Goal: Information Seeking & Learning: Learn about a topic

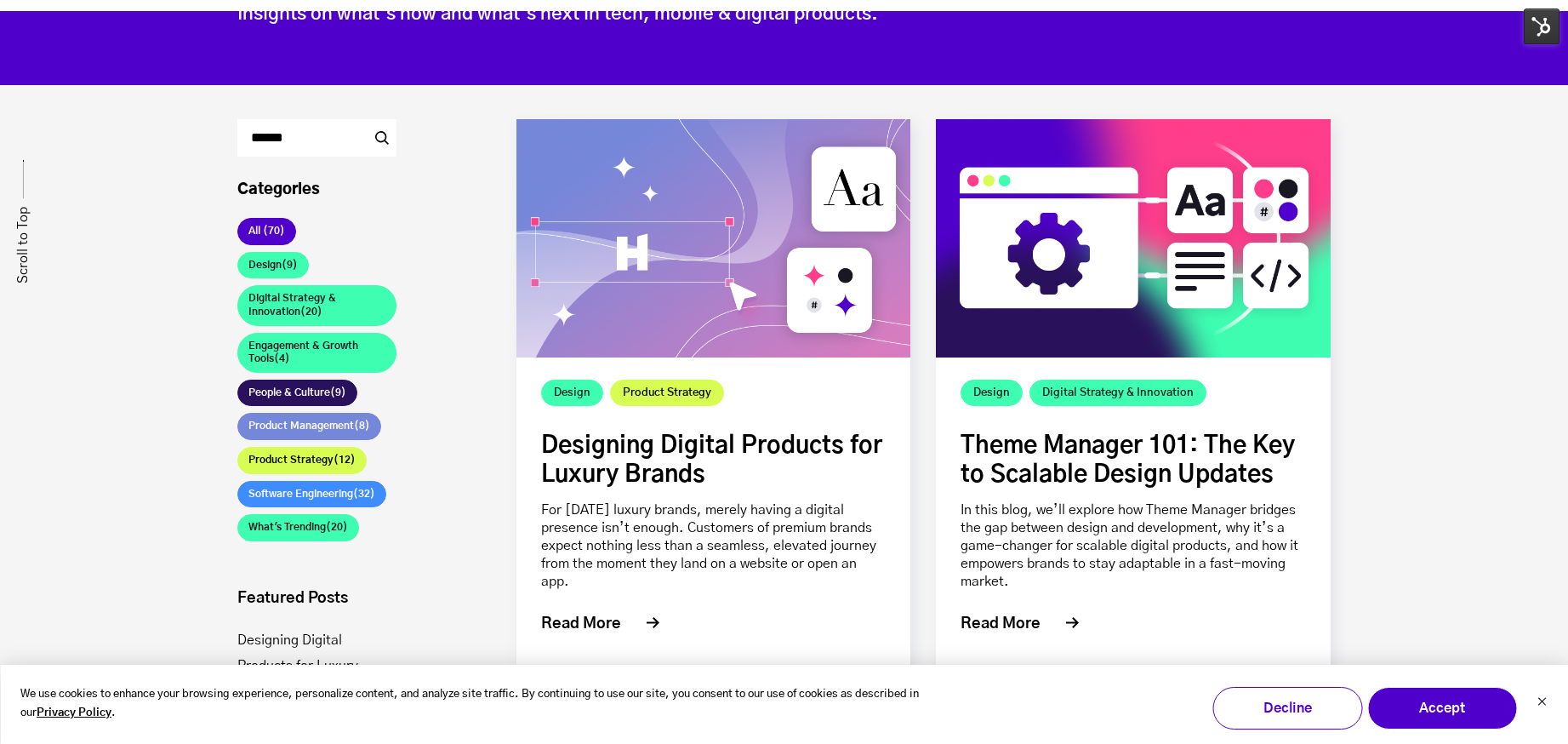
scroll to position [273, 0]
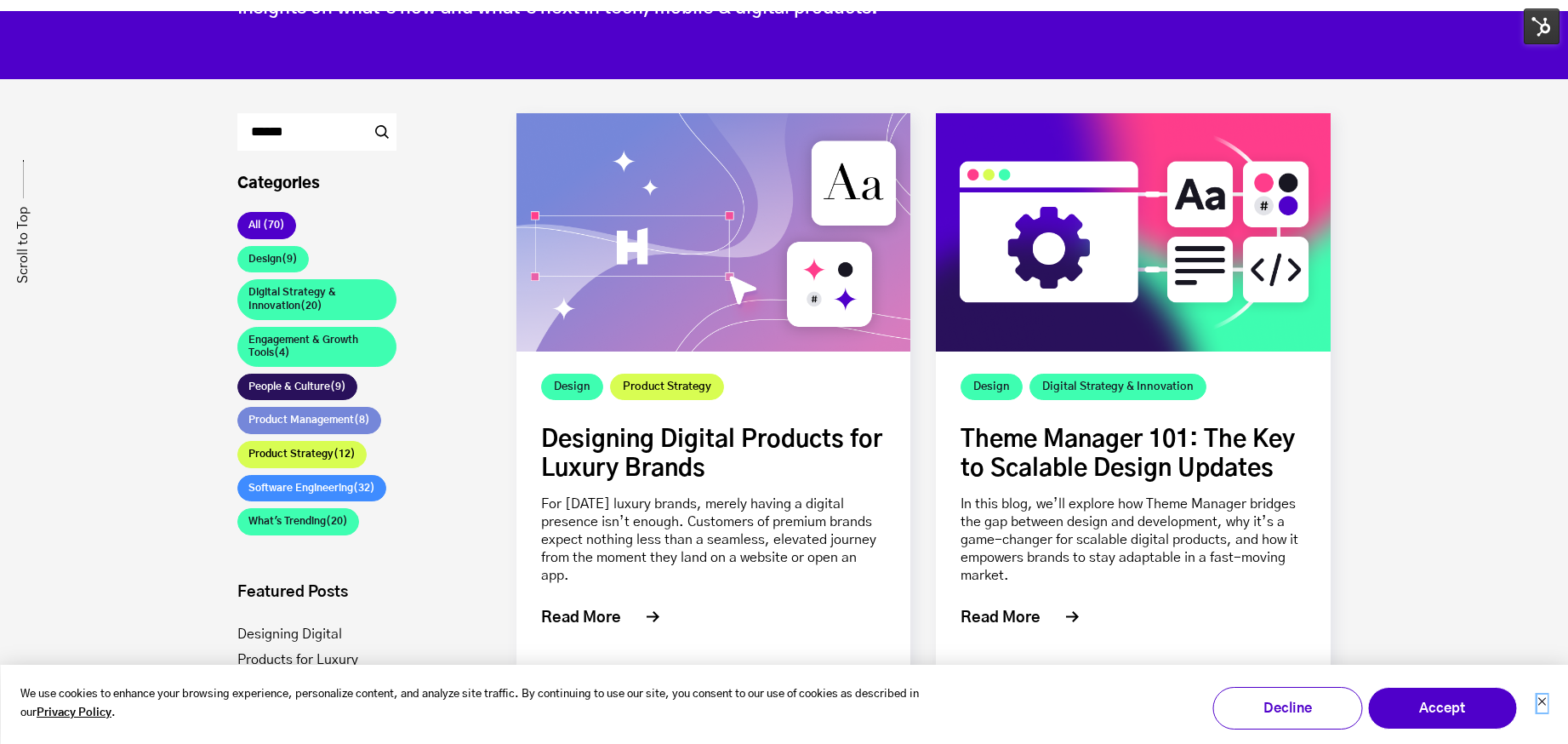
click at [1537, 702] on icon "Dismiss cookie banner" at bounding box center [1542, 701] width 10 height 10
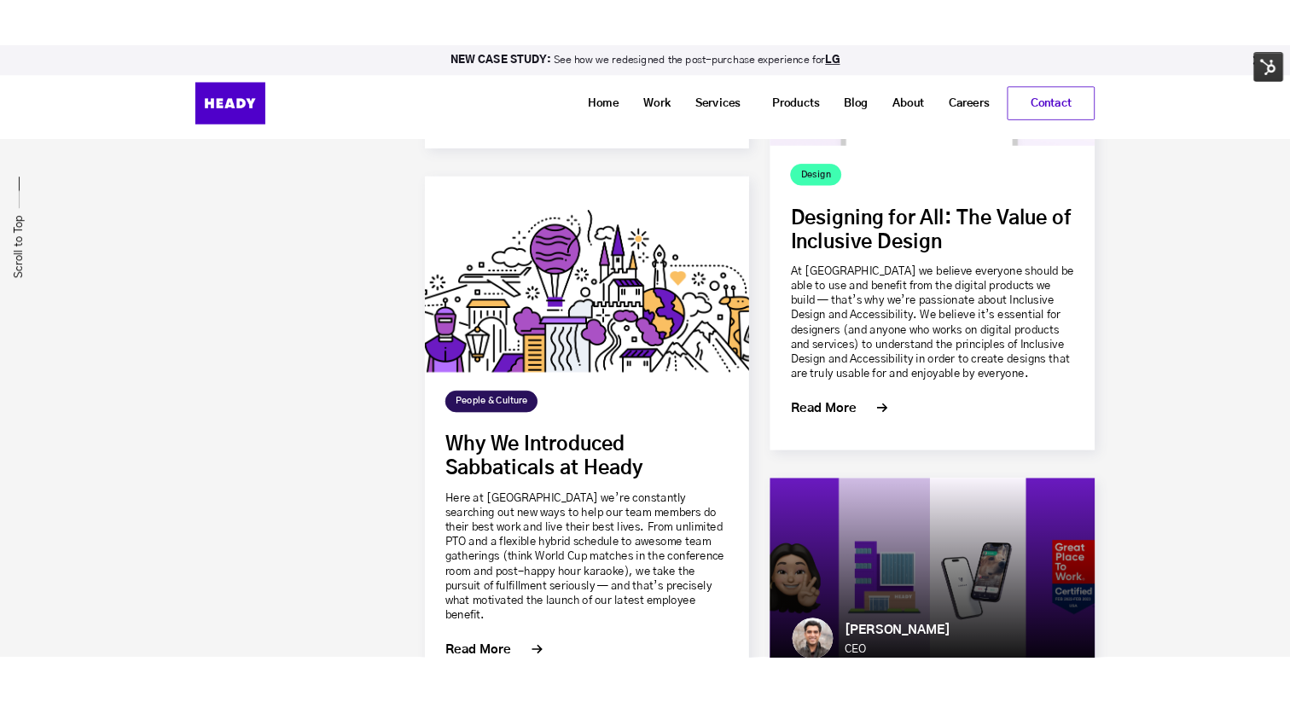
scroll to position [10267, 0]
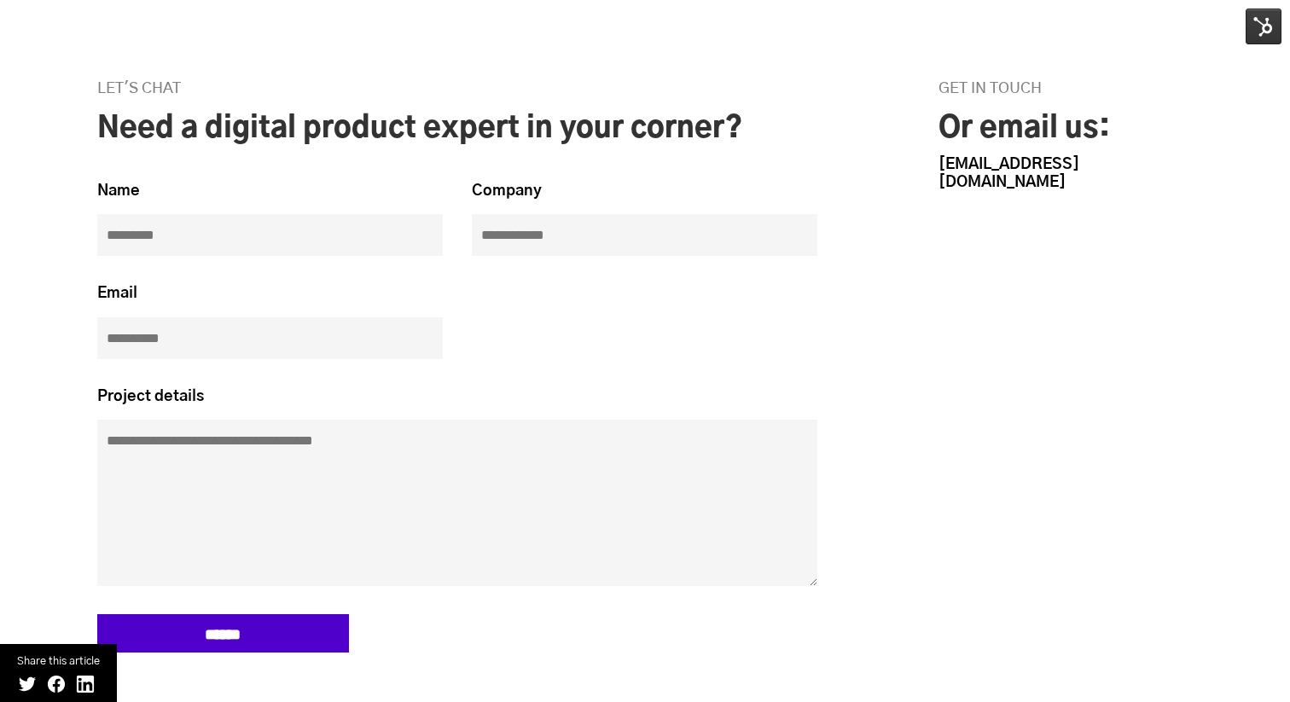
scroll to position [9125, 0]
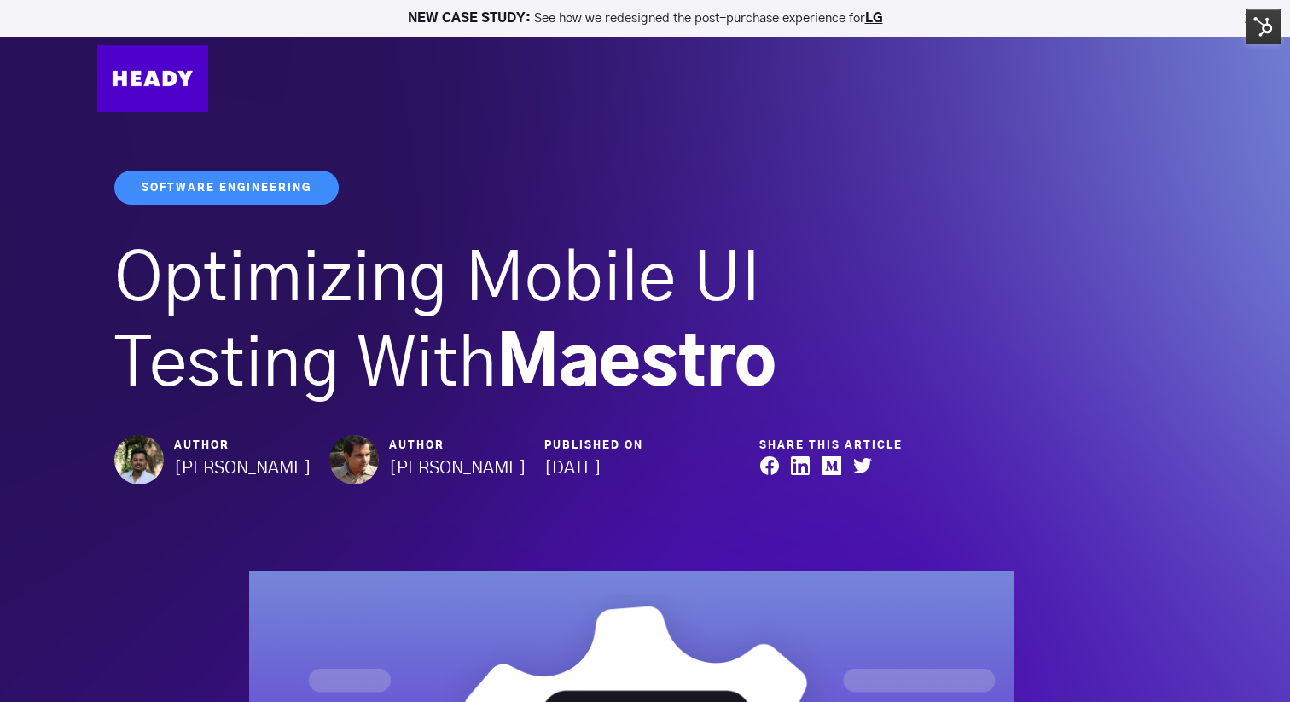
click at [646, 187] on ul "Software Engineering" at bounding box center [537, 193] width 846 height 44
drag, startPoint x: 131, startPoint y: 278, endPoint x: 806, endPoint y: 345, distance: 678.0
click at [806, 345] on h1 "Optimizing Mobile UI Testing With Maestro" at bounding box center [537, 322] width 846 height 171
copy h1 "Optimizing Mobile UI Testing With Maestro"
click at [136, 87] on img at bounding box center [152, 78] width 111 height 67
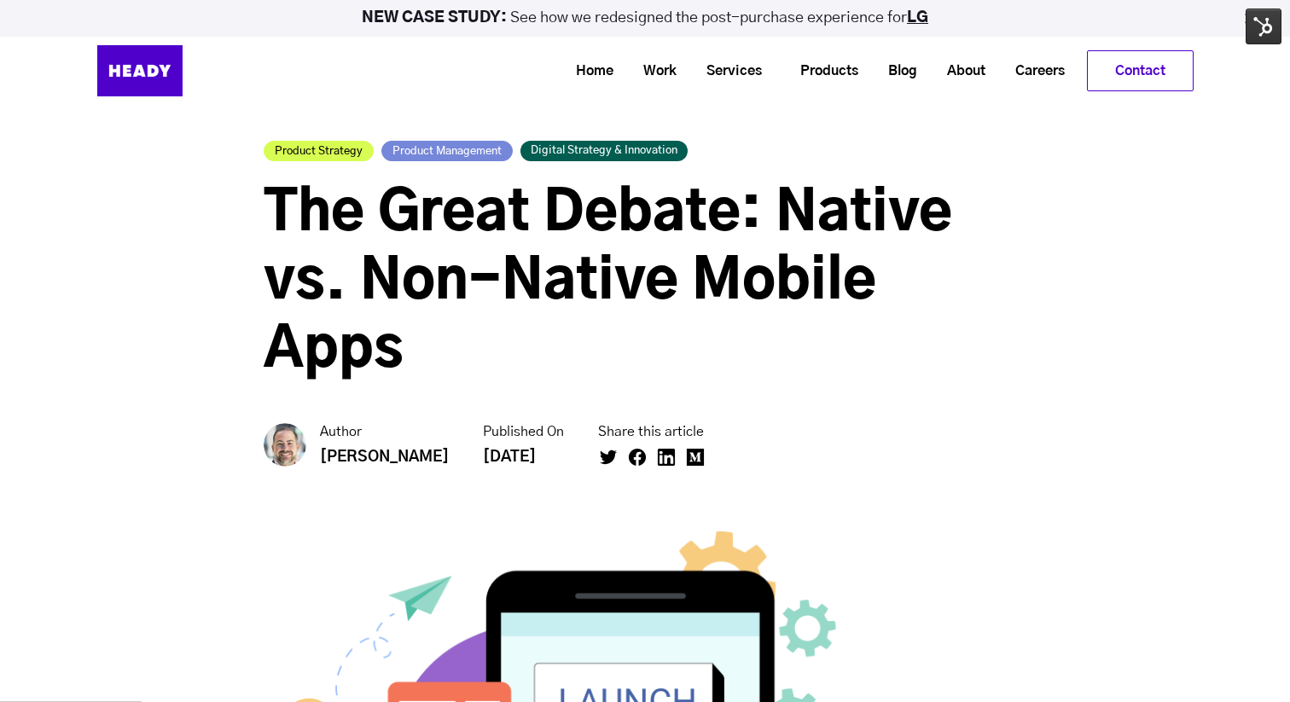
click at [270, 200] on span "The Great Debate: Native vs. Non-Native Mobile Apps" at bounding box center [608, 282] width 688 height 191
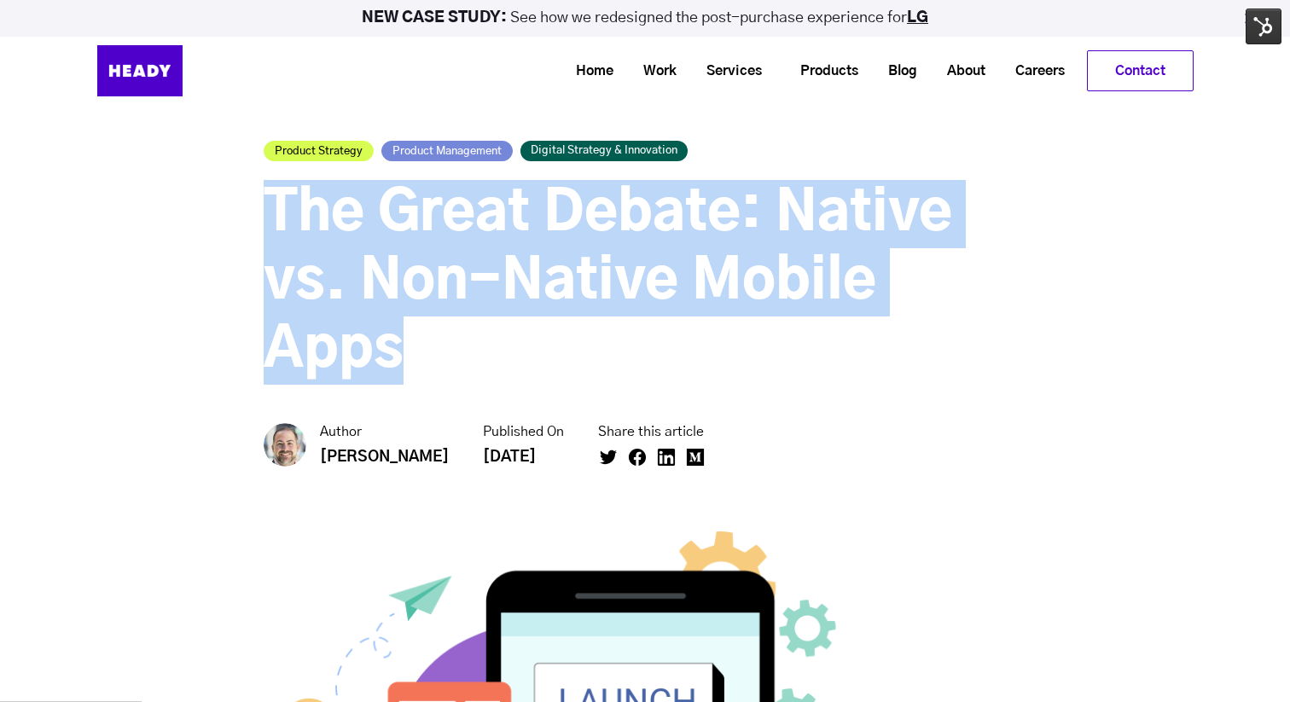
drag, startPoint x: 266, startPoint y: 199, endPoint x: 1060, endPoint y: 289, distance: 799.3
click at [1060, 289] on div "Product Strategy Product Management Digital Strategy & Innovation The Great Deb…" at bounding box center [645, 310] width 1130 height 338
copy span "The Great Debate: Native vs. Non-Native Mobile Apps"
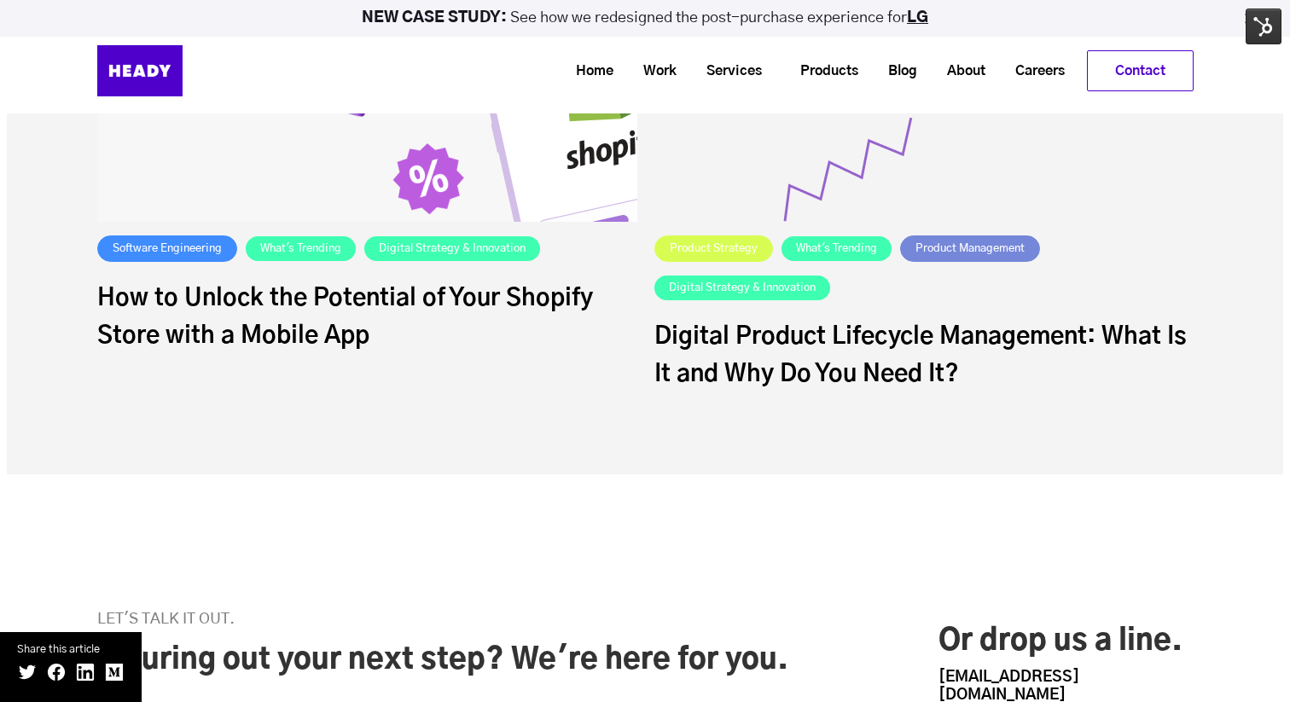
scroll to position [17453, 0]
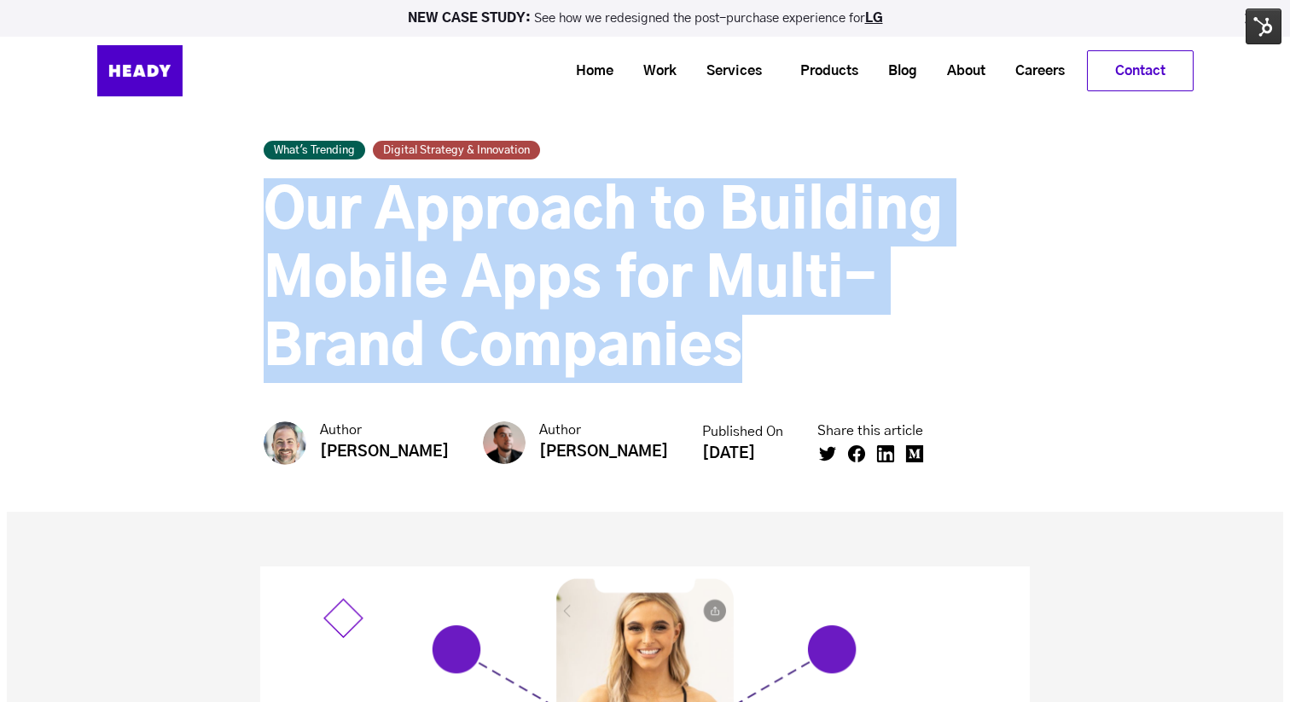
drag, startPoint x: 744, startPoint y: 335, endPoint x: 279, endPoint y: 191, distance: 486.8
click at [279, 191] on h1 "Our Approach to Building Mobile Apps for Multi-Brand Companies" at bounding box center [645, 280] width 763 height 205
copy span "Our Approach to Building Mobile Apps for Multi-Brand Companies"
drag, startPoint x: 726, startPoint y: 261, endPoint x: 700, endPoint y: 263, distance: 26.5
click at [726, 261] on span "Our Approach to Building Mobile Apps for Multi-Brand Companies" at bounding box center [603, 280] width 679 height 191
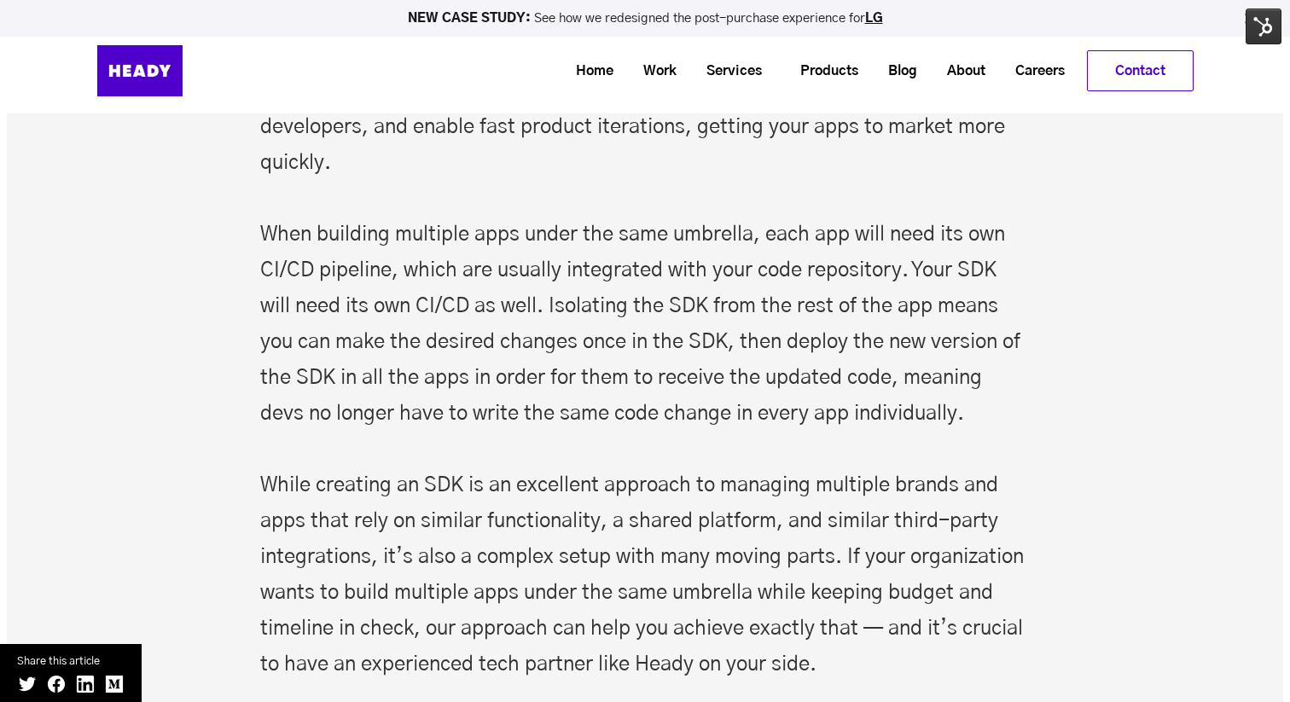
scroll to position [11140, 0]
click at [641, 68] on link "Work" at bounding box center [653, 71] width 63 height 32
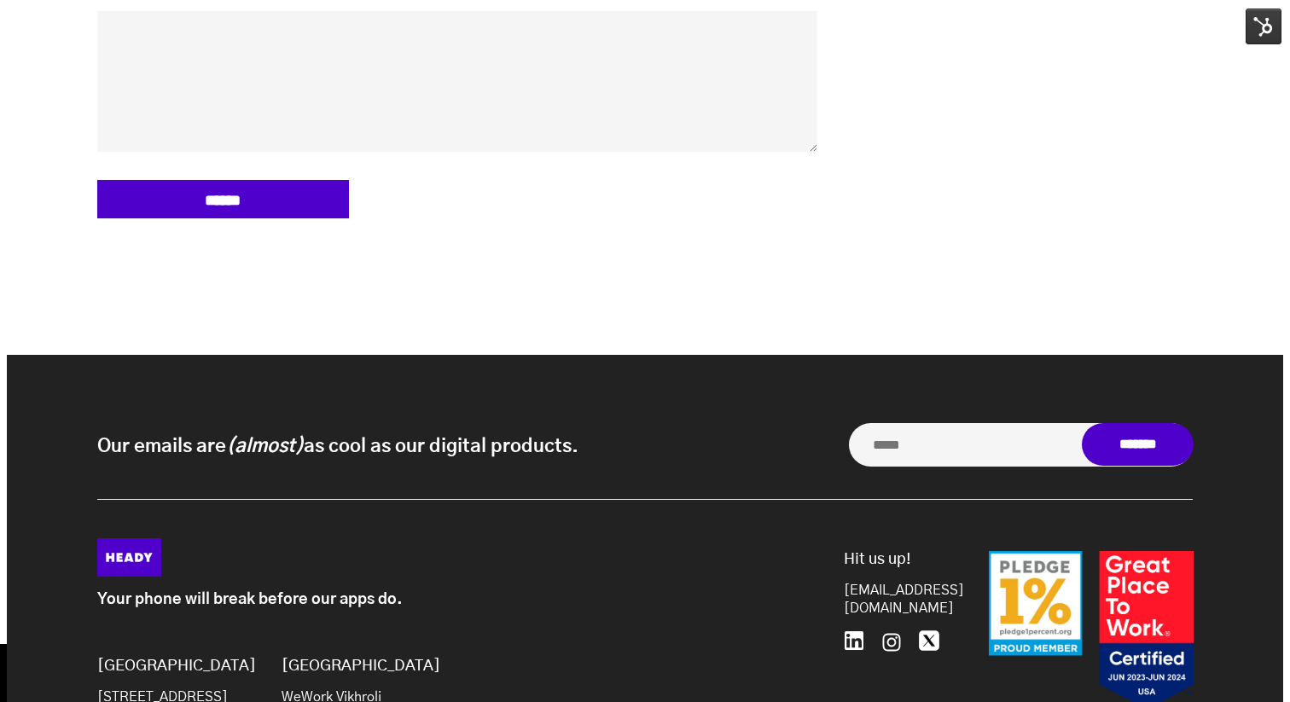
scroll to position [8349, 0]
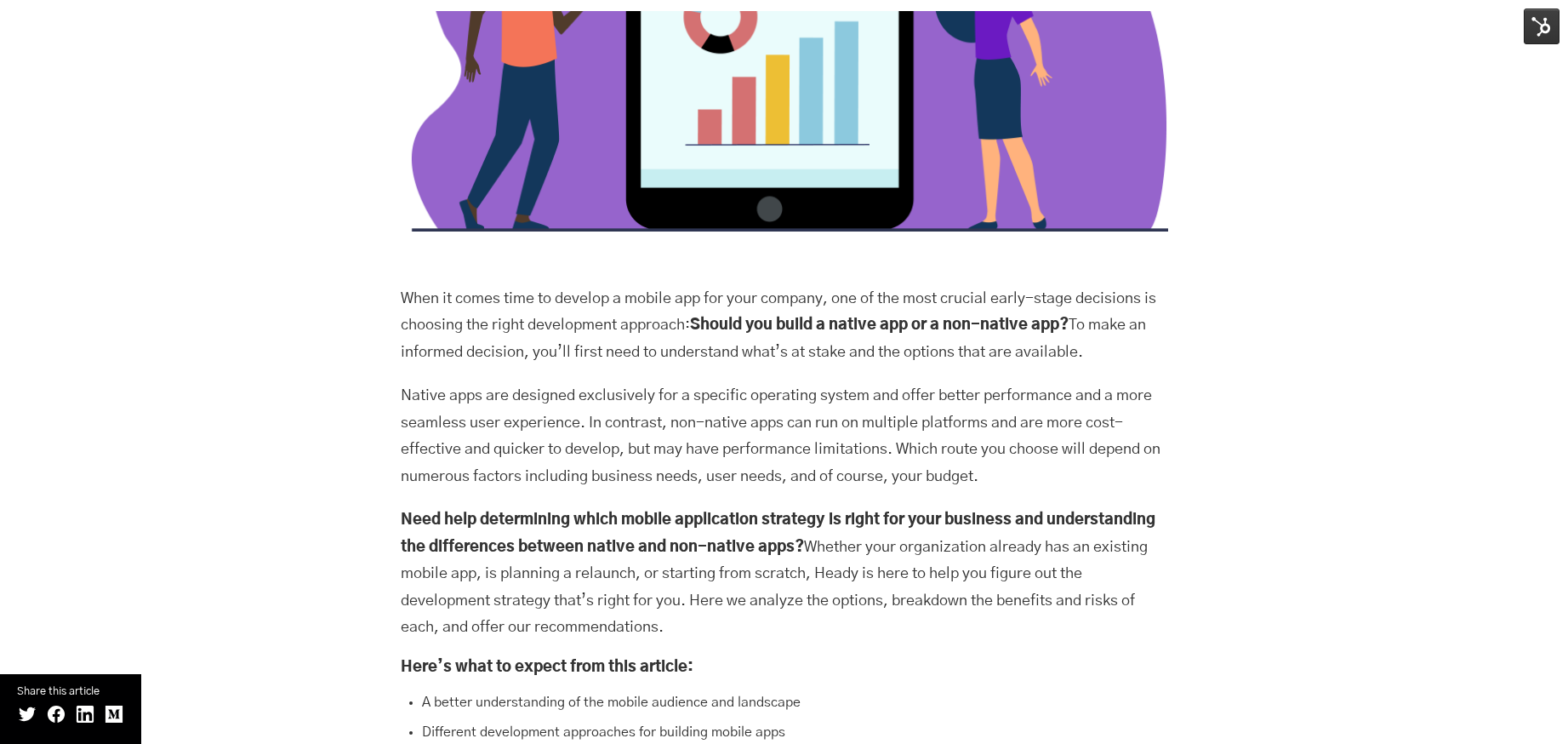
scroll to position [873, 0]
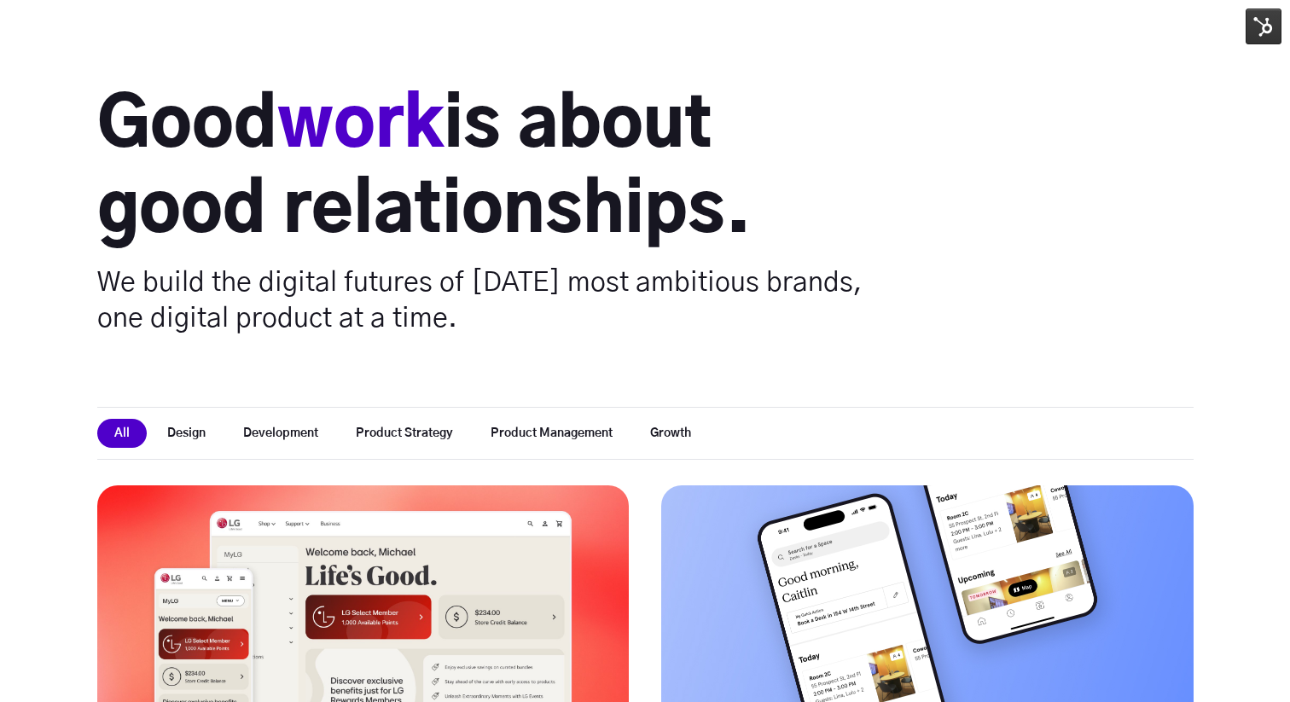
scroll to position [427, 0]
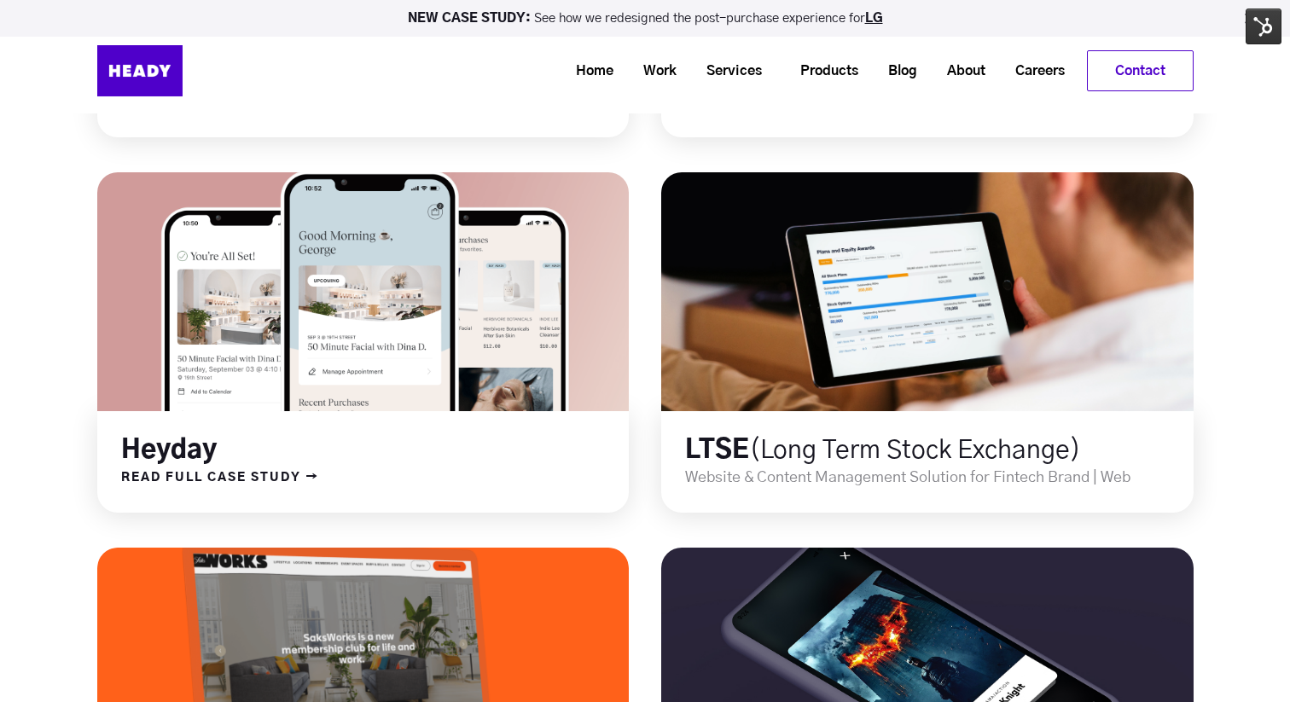
click at [398, 218] on link at bounding box center [363, 291] width 638 height 287
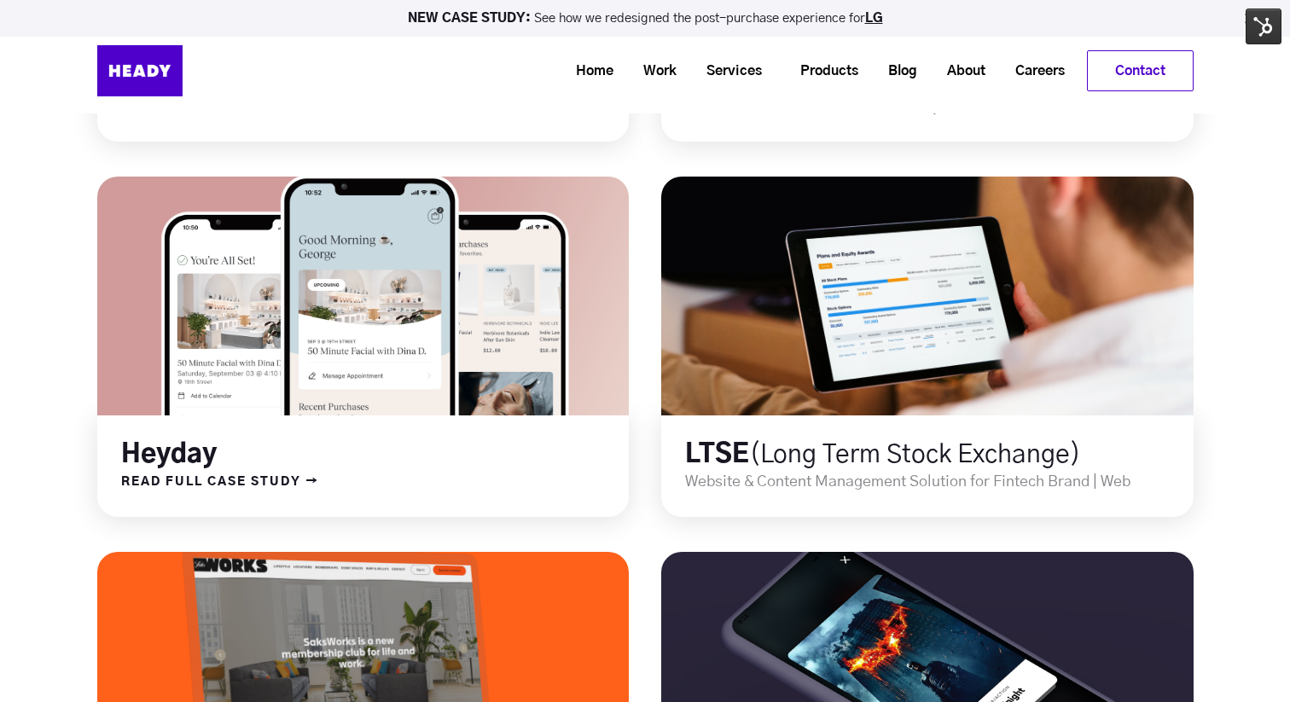
scroll to position [1558, 0]
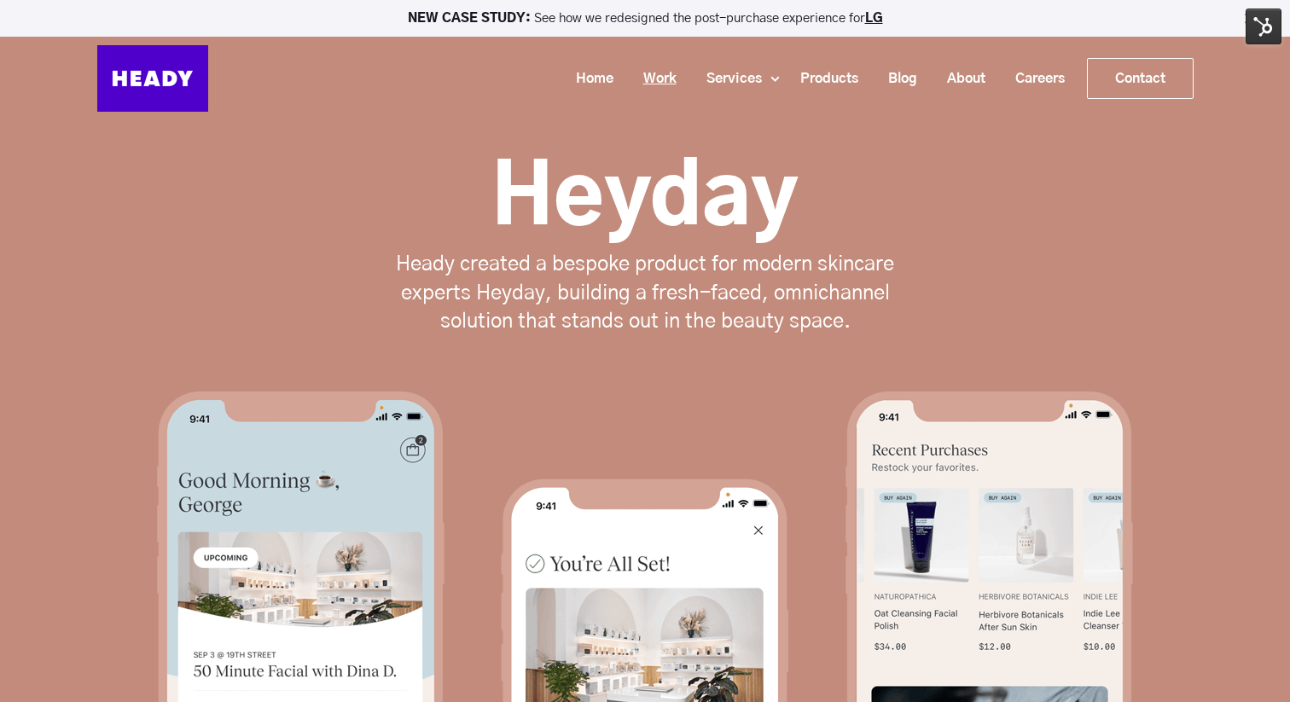
click at [656, 78] on link "Work" at bounding box center [653, 79] width 63 height 32
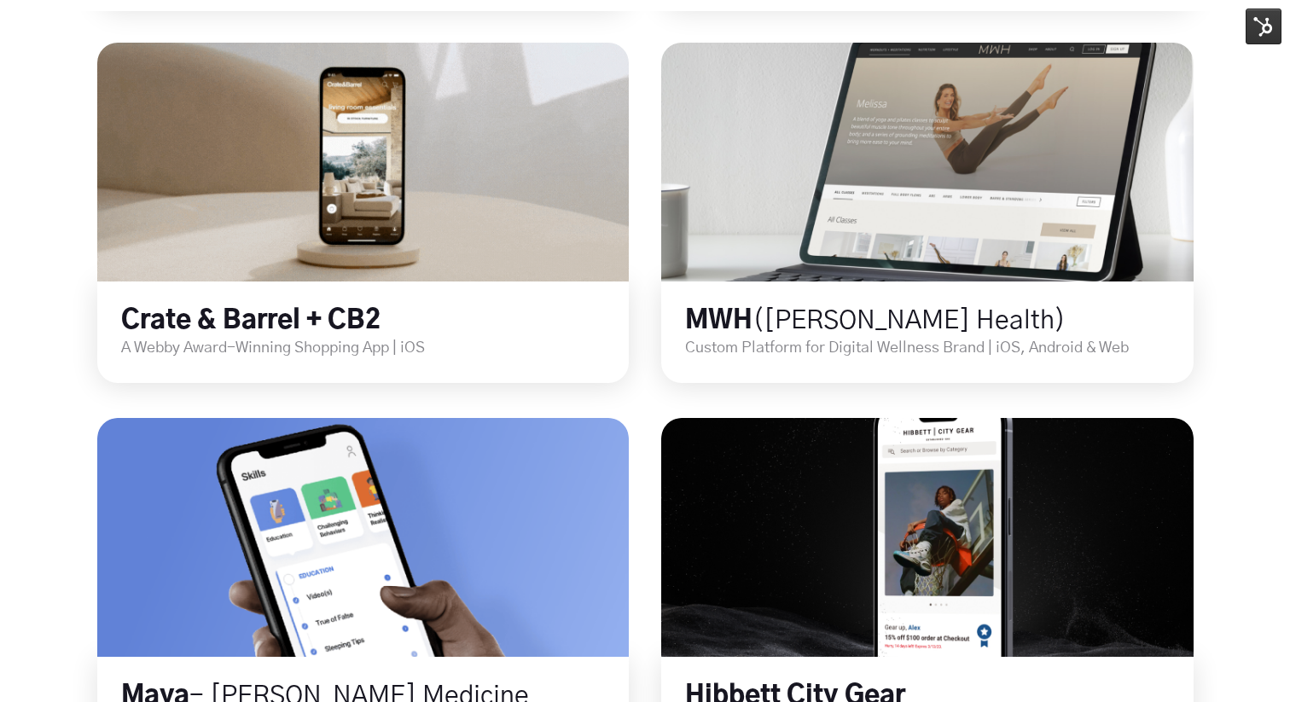
scroll to position [944, 0]
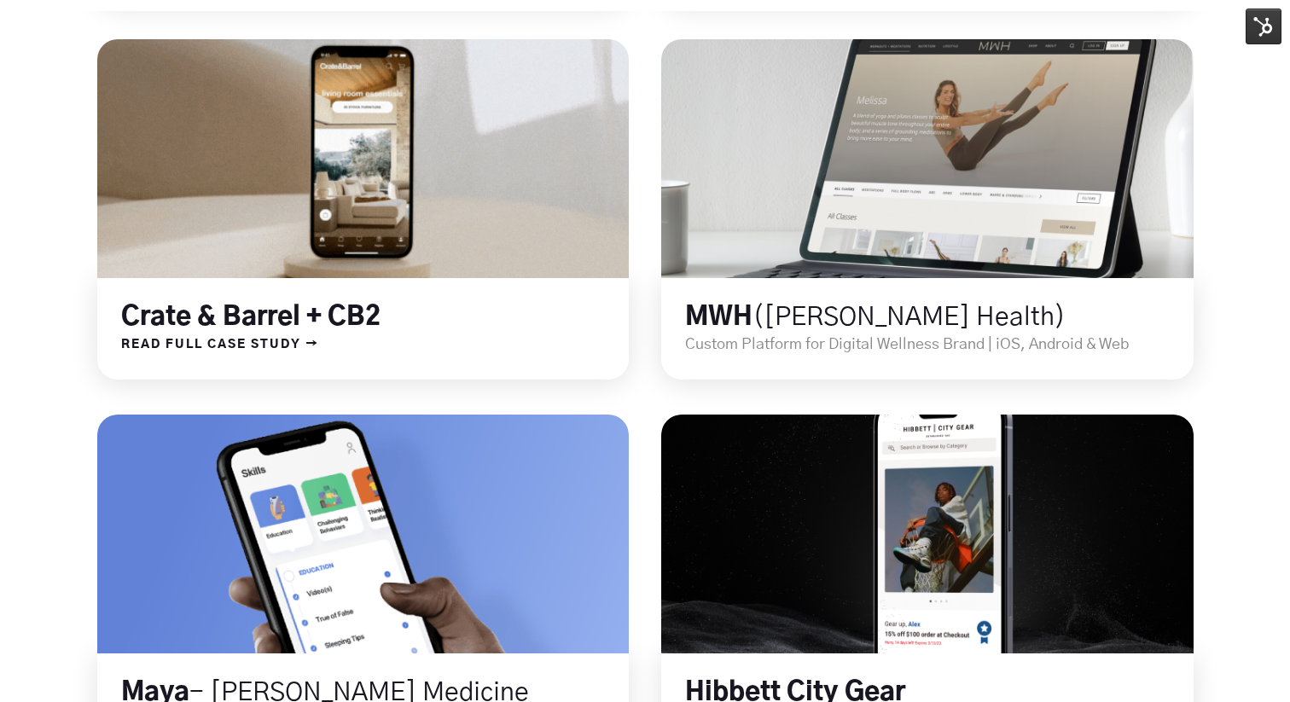
click at [394, 264] on link at bounding box center [363, 158] width 638 height 287
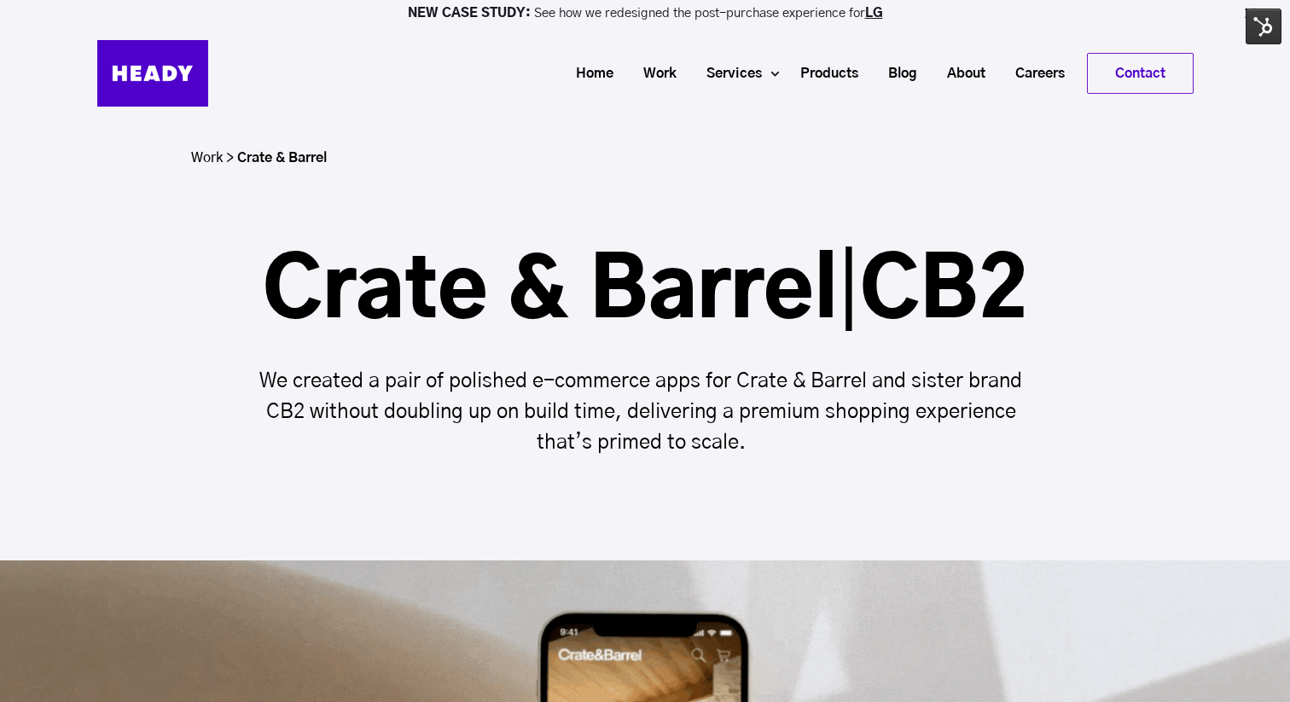
click at [212, 154] on link "Work >" at bounding box center [212, 158] width 43 height 14
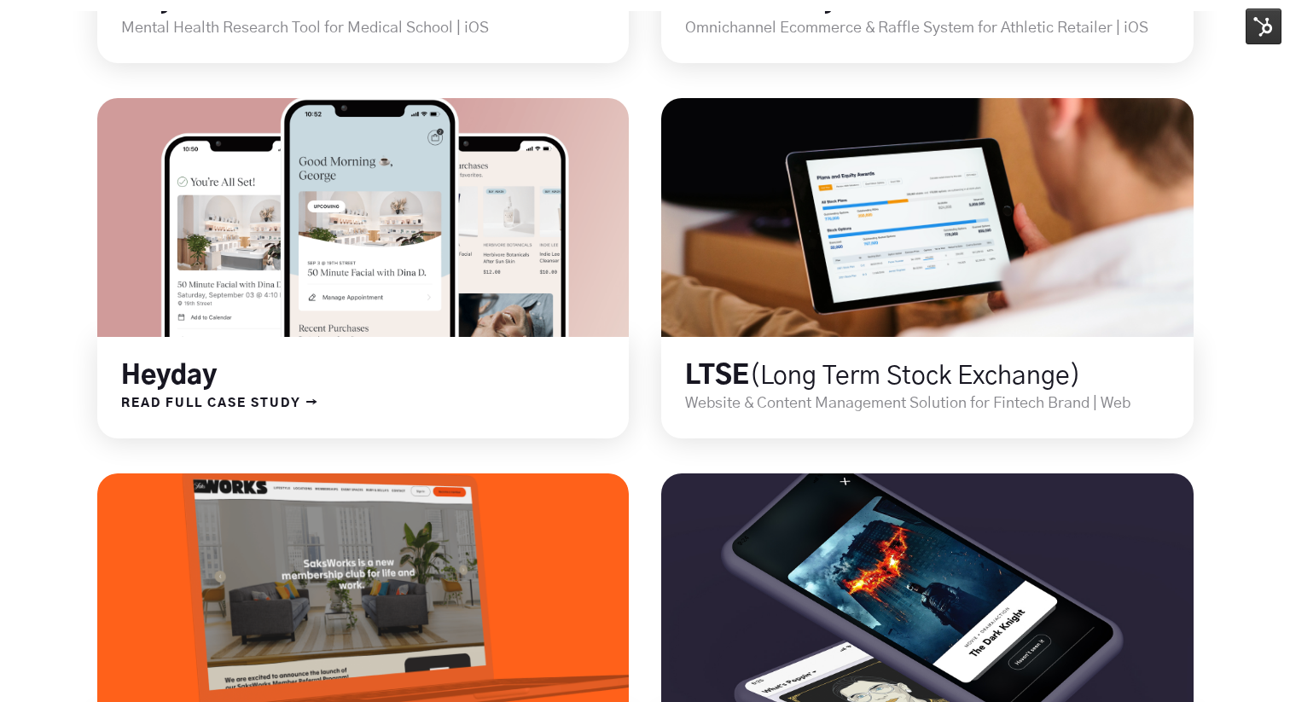
scroll to position [1660, 0]
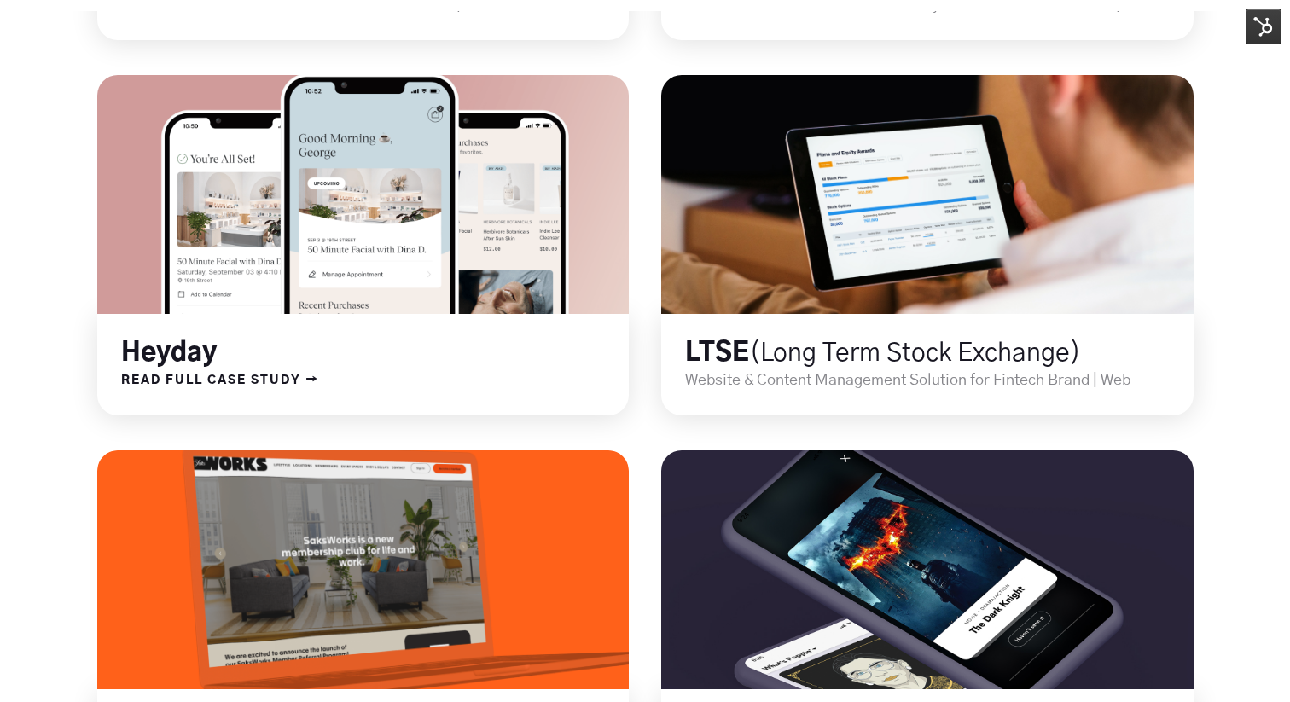
click at [436, 261] on link at bounding box center [363, 194] width 638 height 287
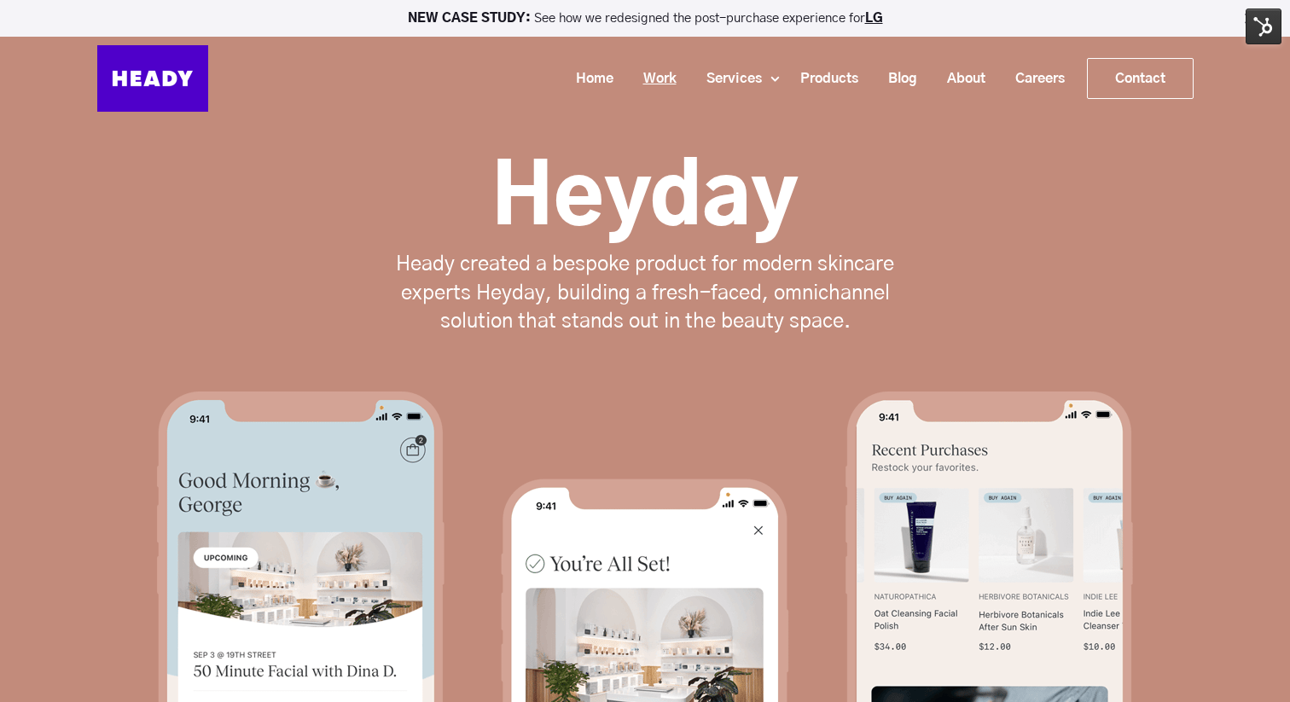
click at [665, 74] on link "Work" at bounding box center [653, 79] width 63 height 32
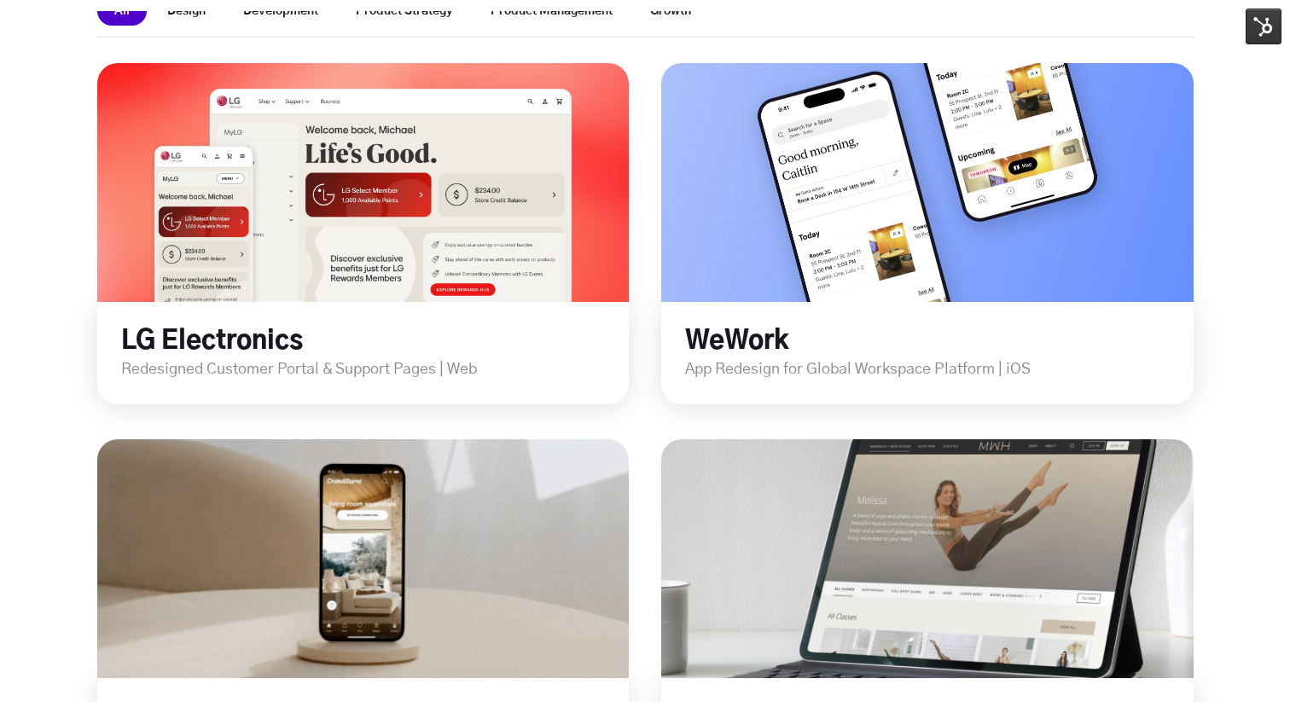
scroll to position [549, 0]
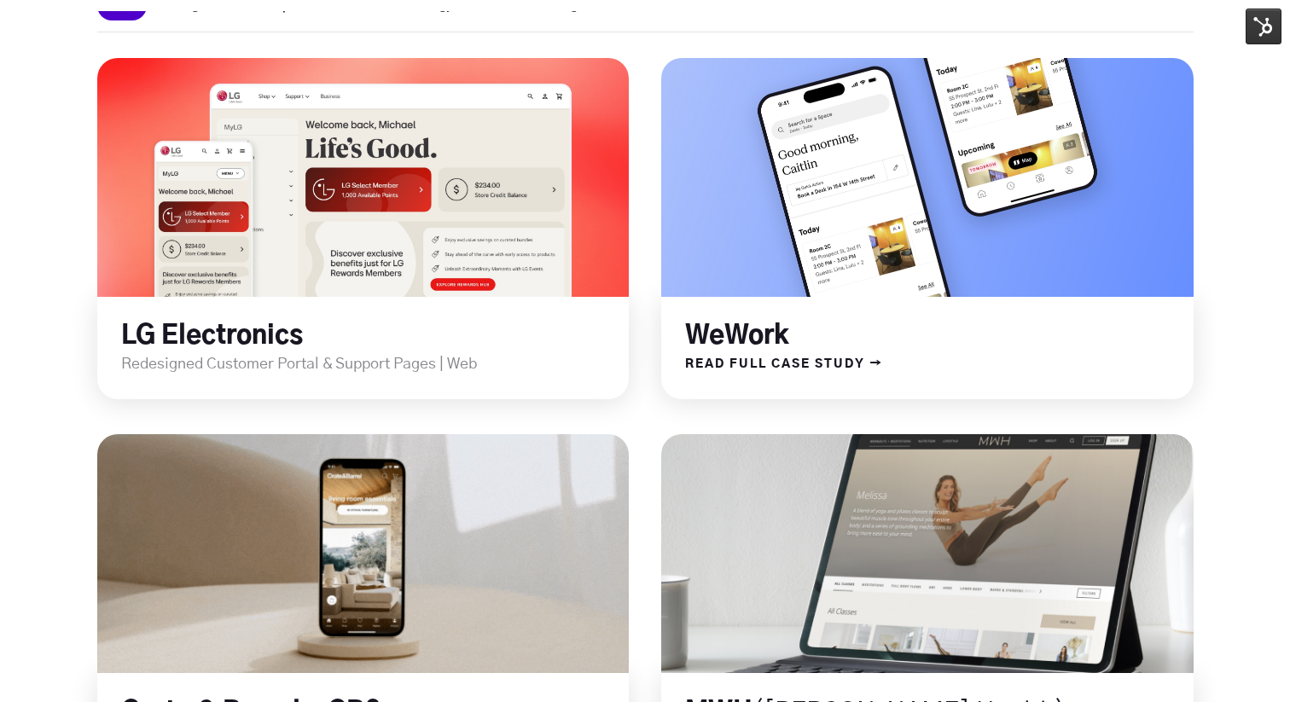
click at [733, 351] on h2 "WeWork" at bounding box center [939, 337] width 508 height 32
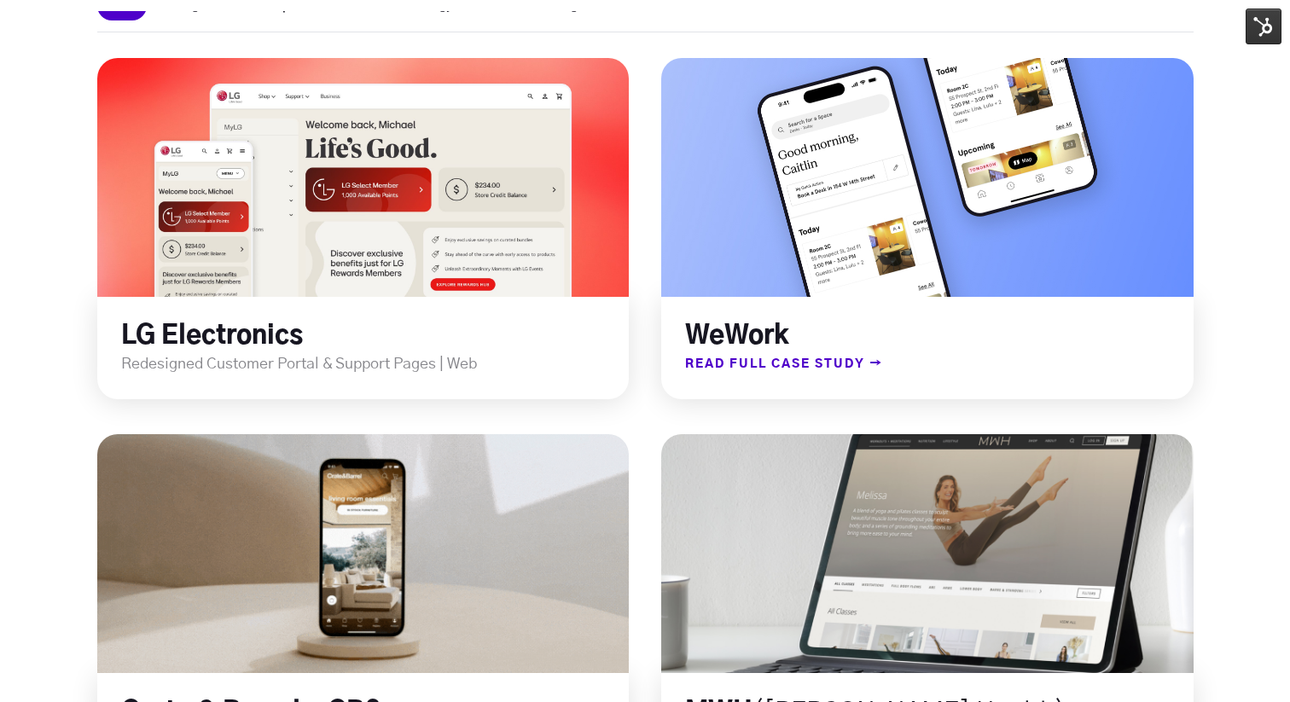
click at [725, 359] on span "READ FULL CASE STUDY →" at bounding box center [772, 364] width 222 height 22
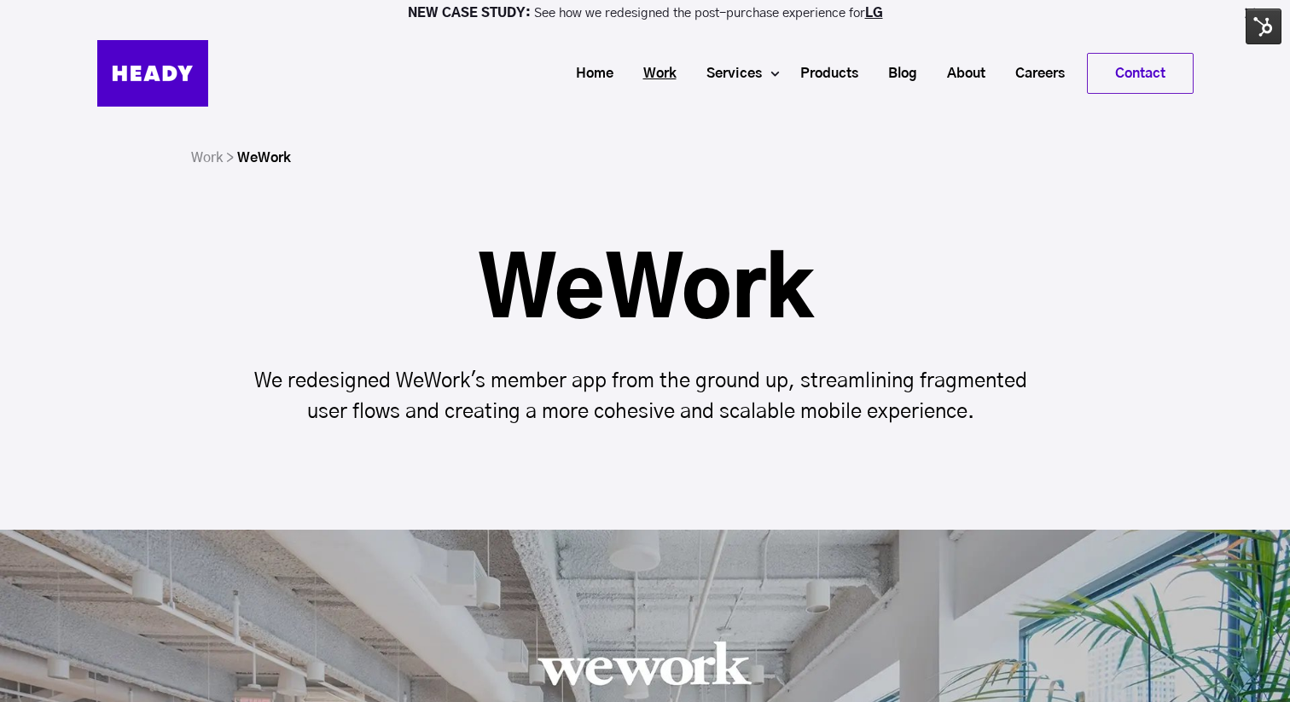
click at [659, 74] on link "Work" at bounding box center [653, 74] width 63 height 32
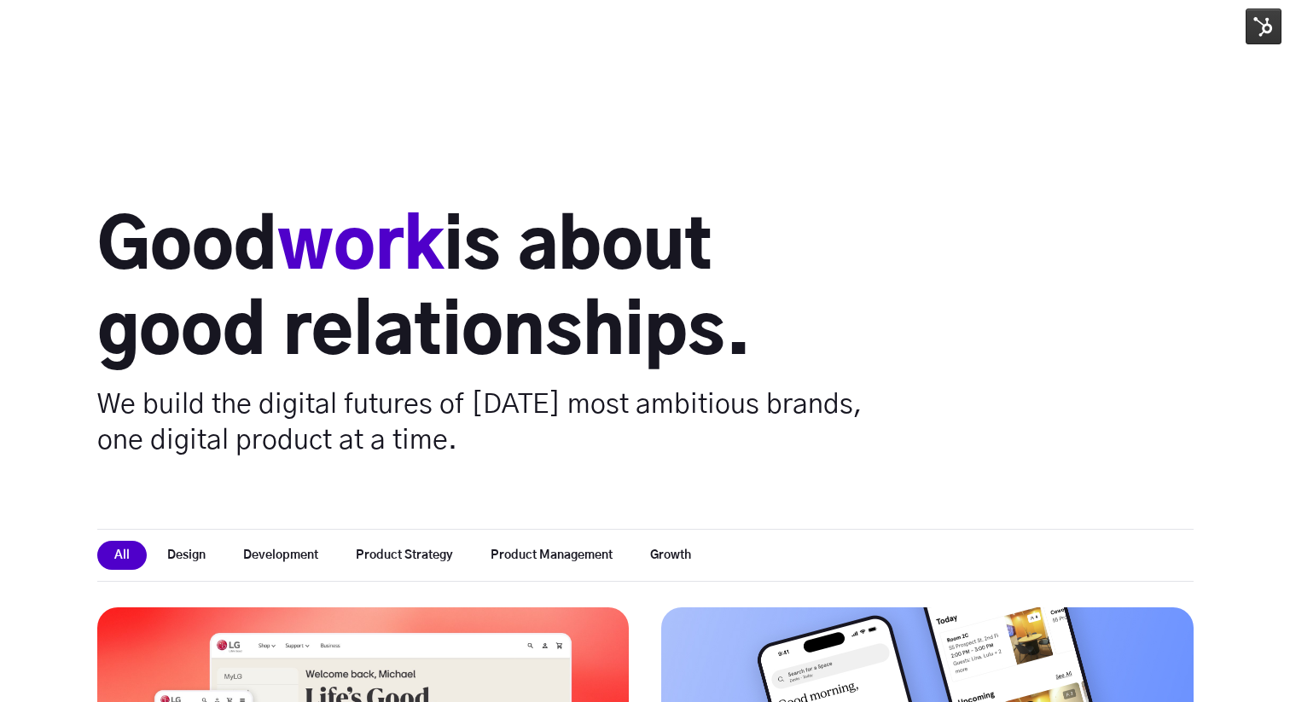
scroll to position [1303, 0]
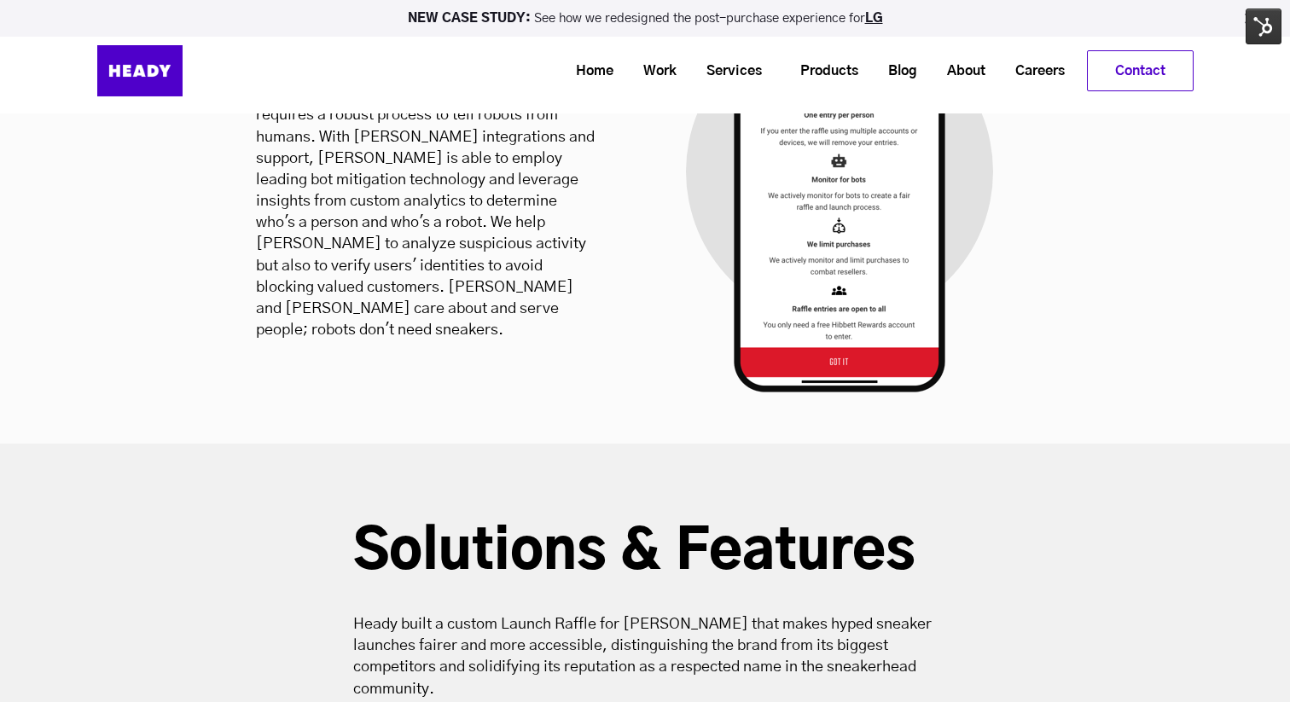
scroll to position [13317, 0]
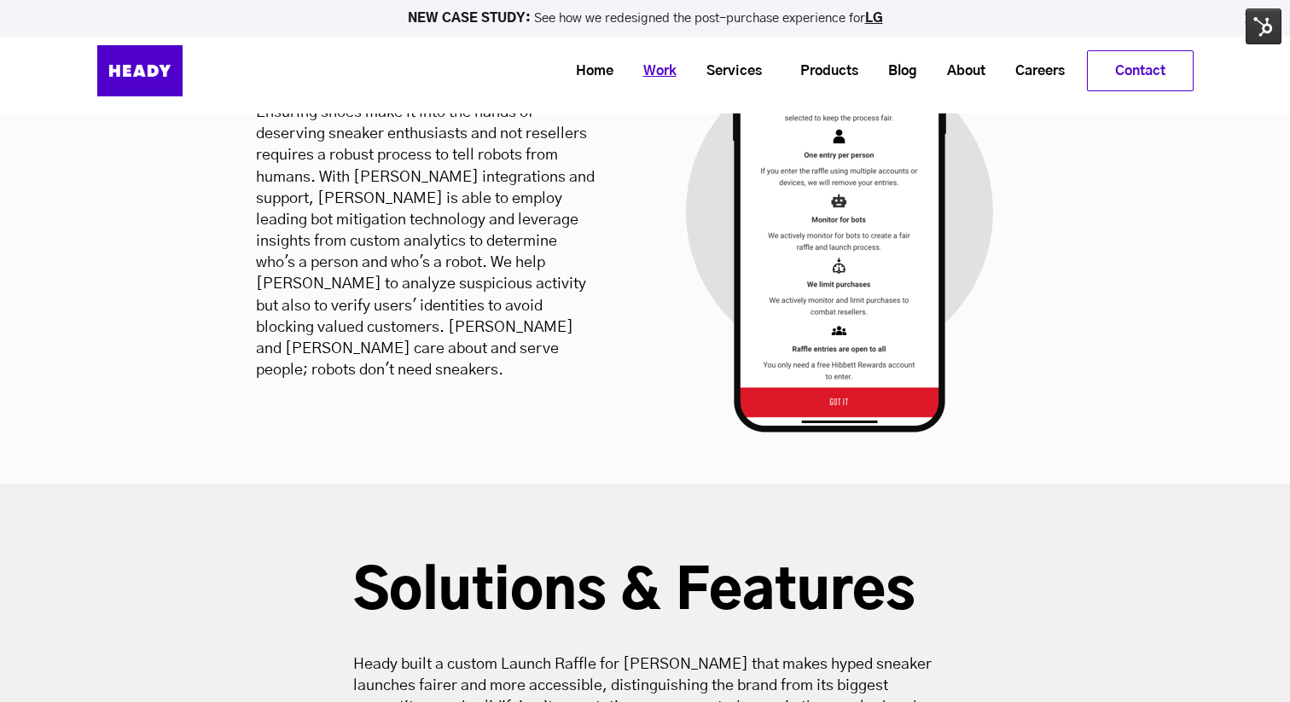
click at [665, 66] on link "Work" at bounding box center [653, 71] width 63 height 32
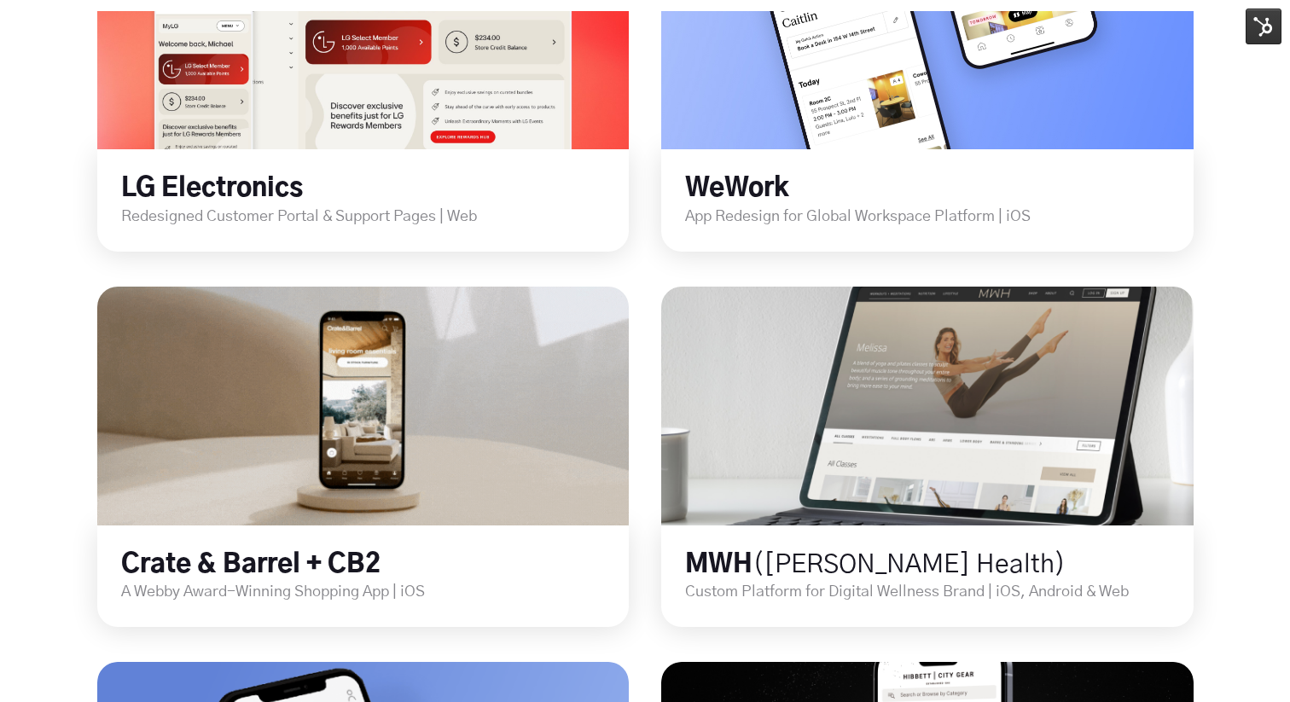
scroll to position [705, 0]
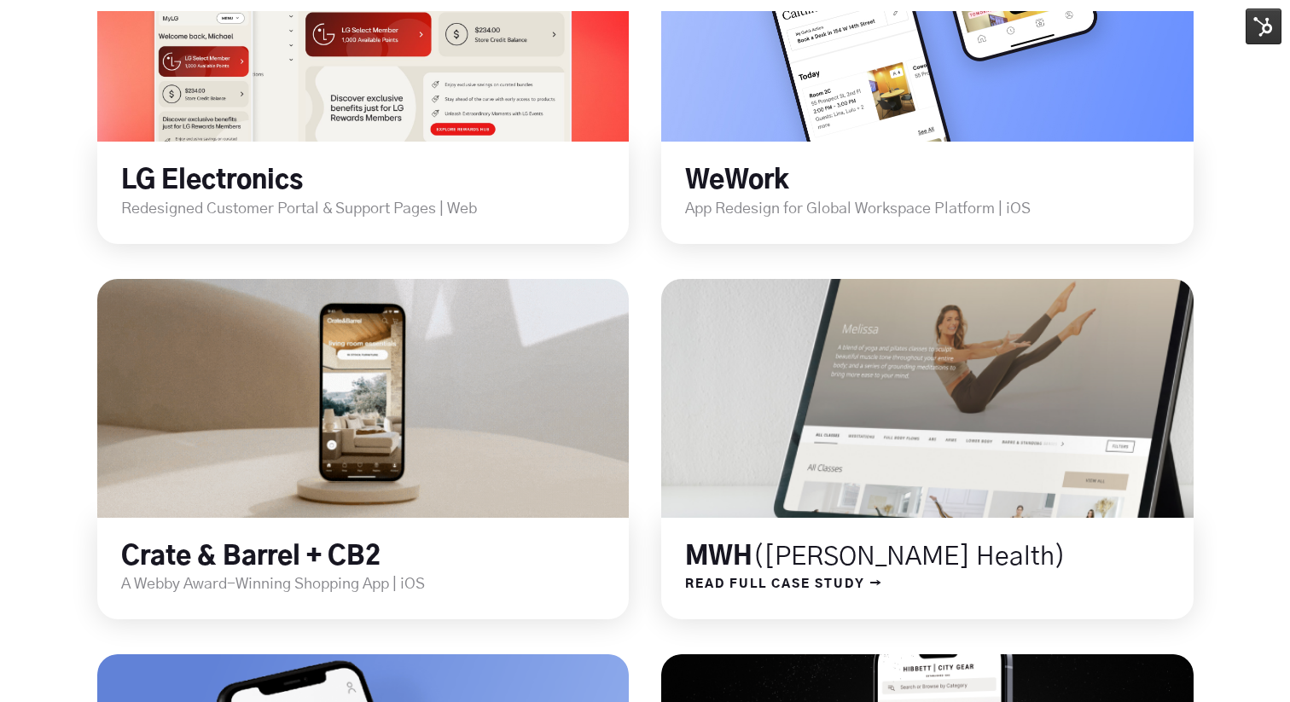
click at [748, 352] on link at bounding box center [927, 398] width 638 height 287
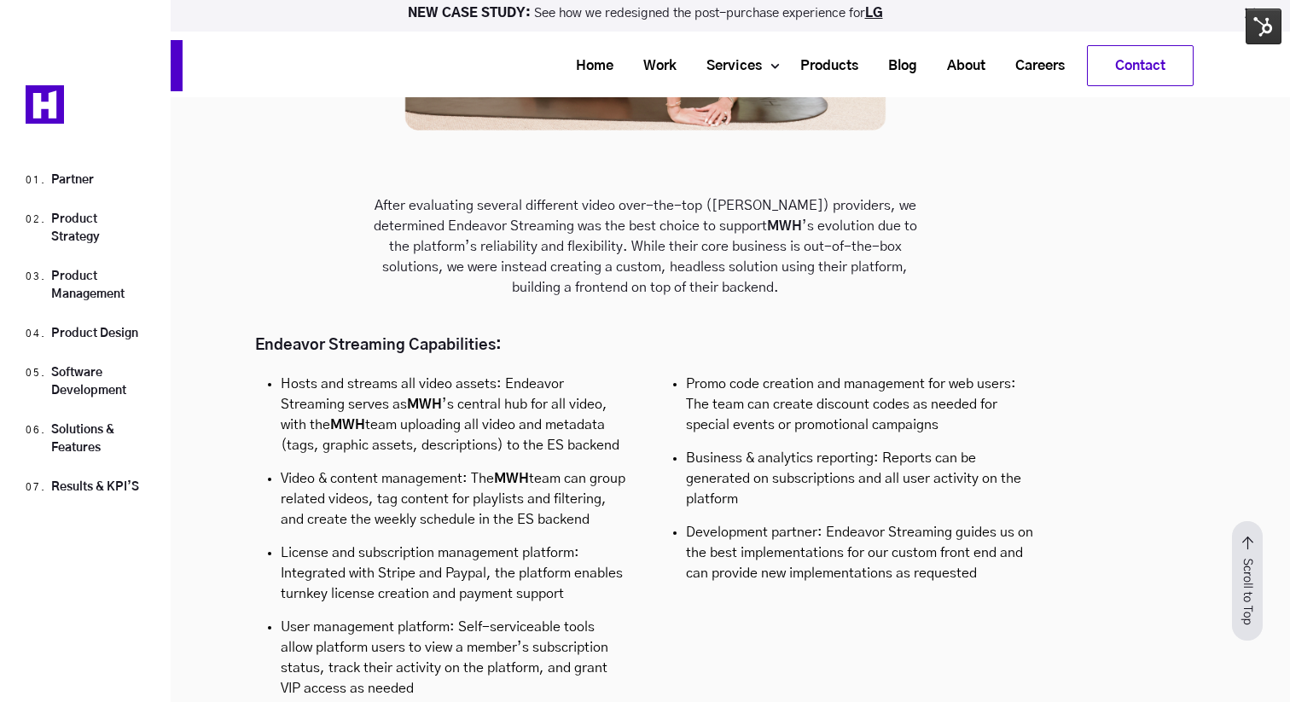
scroll to position [16714, 0]
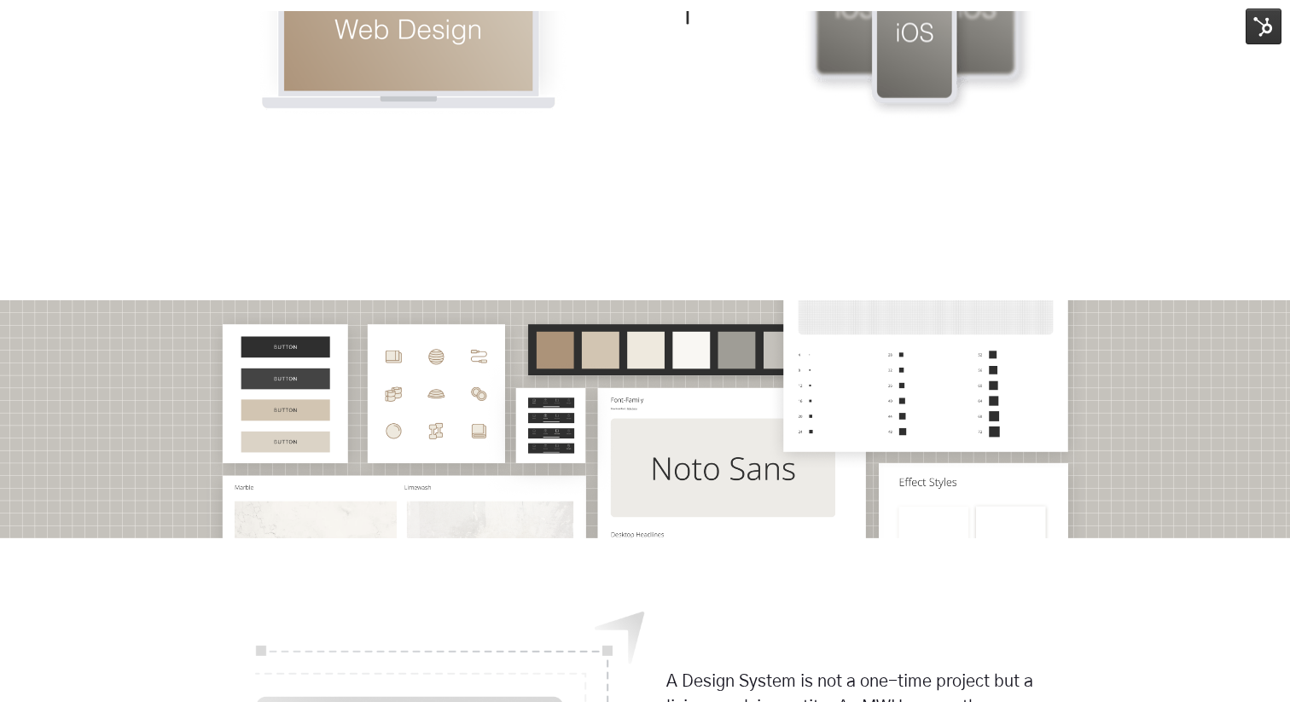
scroll to position [9967, 0]
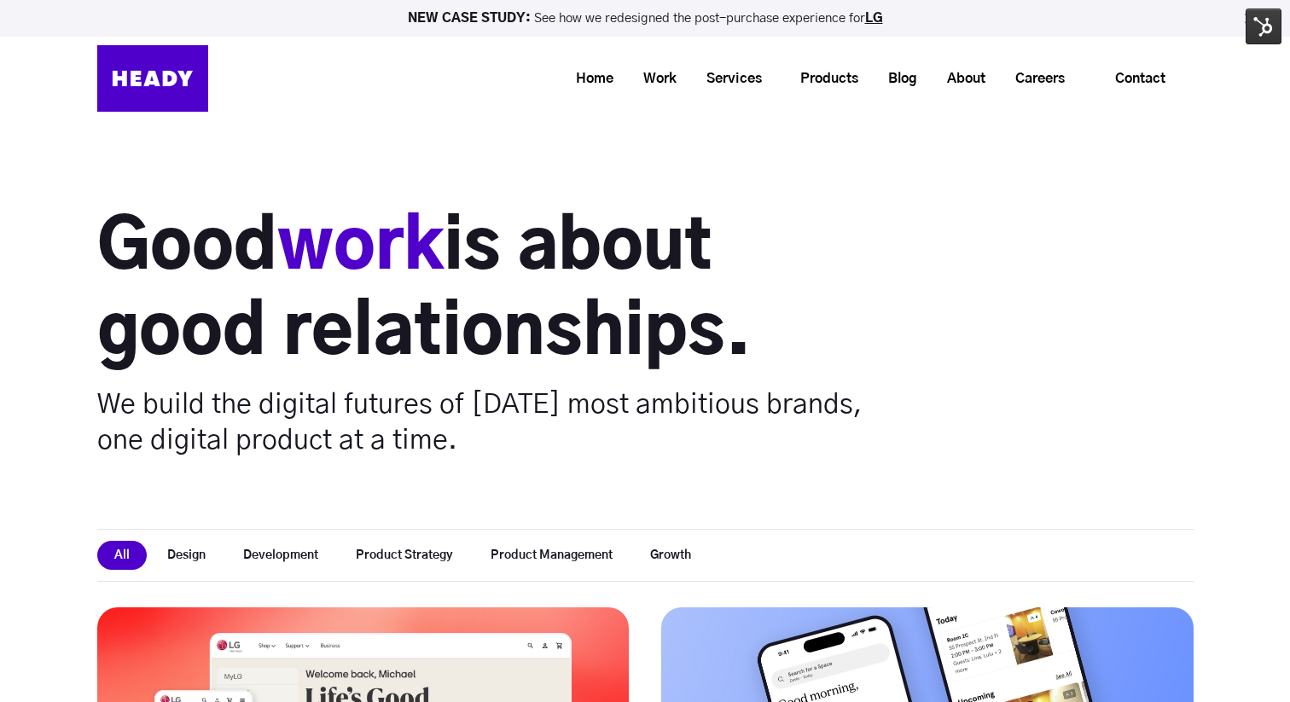
click at [178, 83] on img at bounding box center [152, 78] width 111 height 67
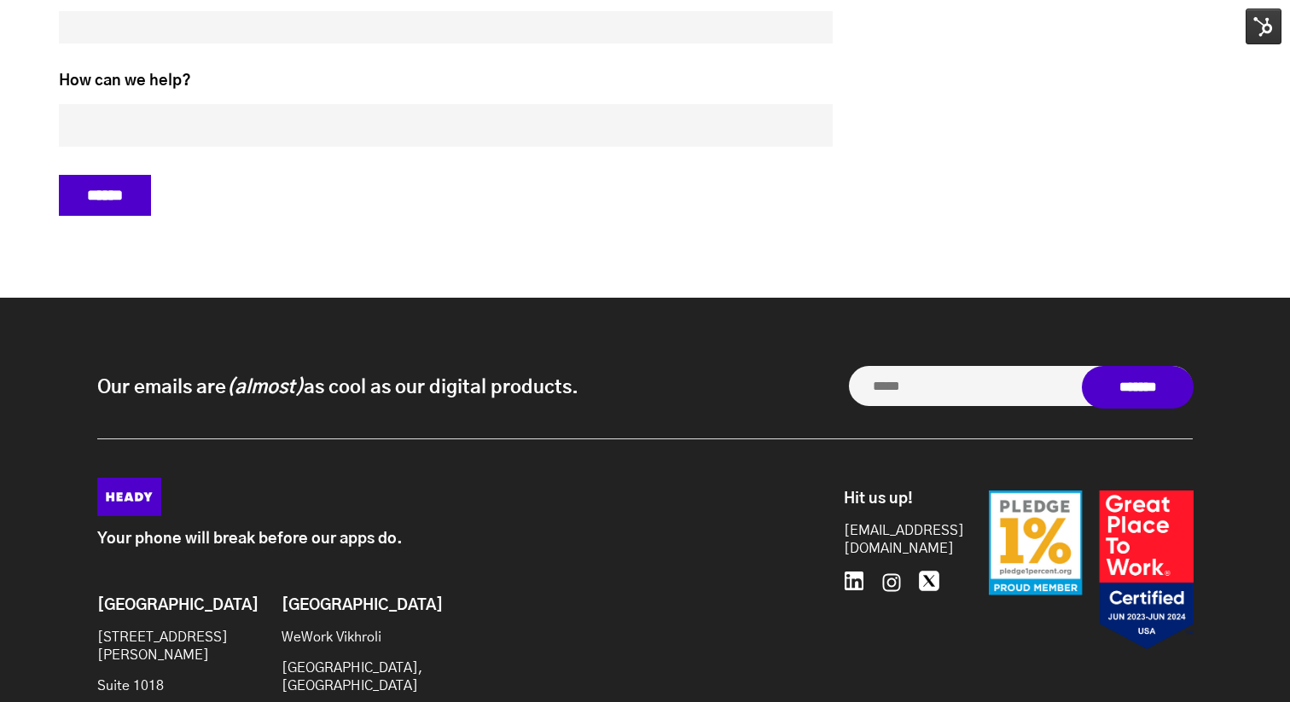
scroll to position [7903, 0]
